Goal: Browse casually

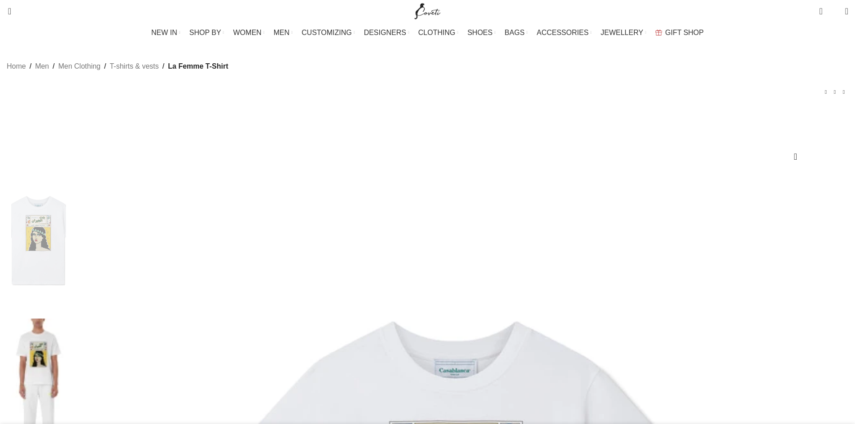
click at [66, 319] on img at bounding box center [38, 393] width 55 height 148
click at [66, 195] on img at bounding box center [38, 240] width 55 height 148
click at [66, 319] on img at bounding box center [38, 393] width 55 height 148
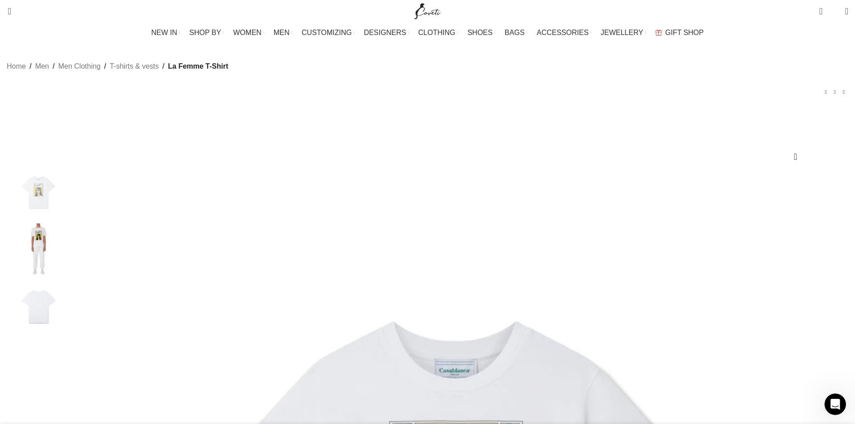
scroll to position [0, 284]
